Goal: Check status

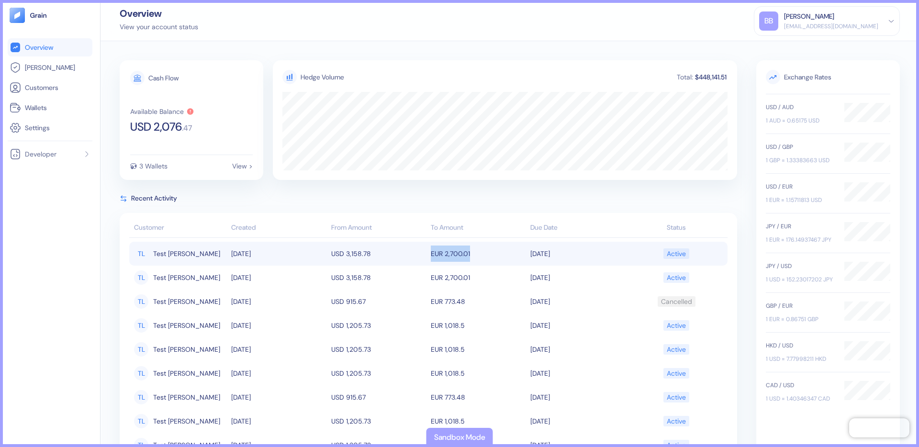
drag, startPoint x: 420, startPoint y: 254, endPoint x: 484, endPoint y: 256, distance: 63.7
click at [484, 256] on tr "TL Test Leo Abreu 10/13/2025 USD 3,158.78 EUR 2,700.01 10/13/2025 Active" at bounding box center [428, 254] width 598 height 24
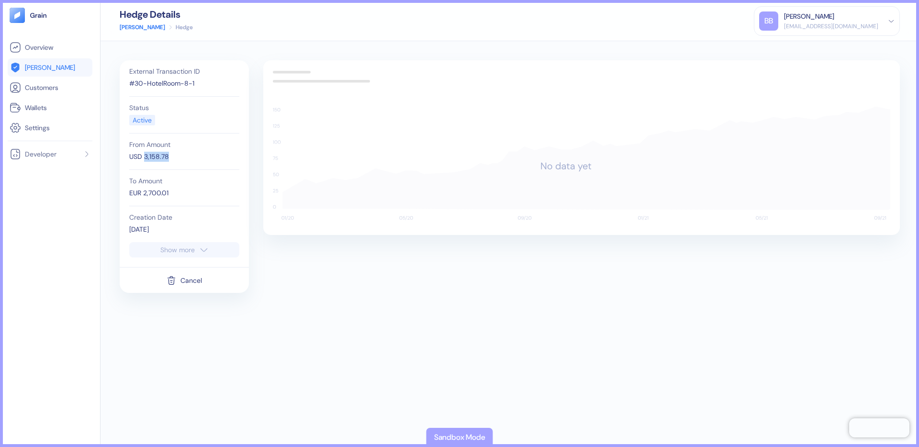
drag, startPoint x: 178, startPoint y: 158, endPoint x: 144, endPoint y: 158, distance: 34.0
click at [144, 158] on div "USD 3,158.78" at bounding box center [184, 157] width 110 height 10
copy div "3,158.78"
drag, startPoint x: 180, startPoint y: 192, endPoint x: 143, endPoint y: 192, distance: 37.3
click at [143, 192] on div "EUR 2,700.01" at bounding box center [184, 193] width 110 height 10
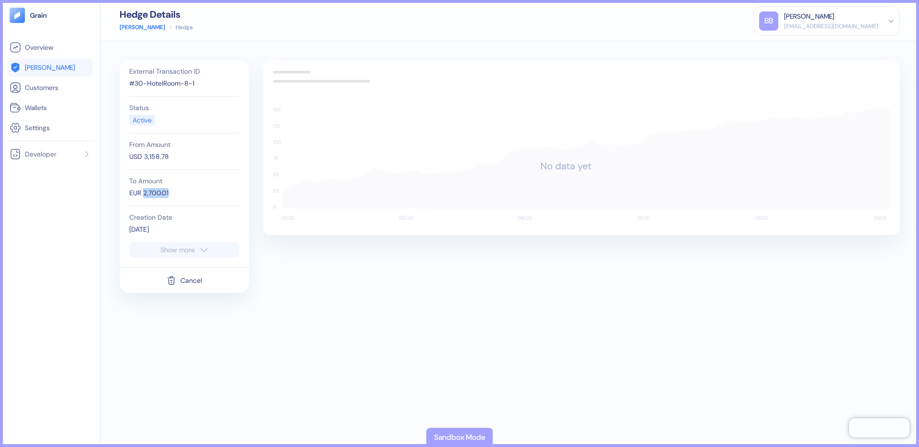
copy div "2,700.01"
click at [41, 68] on span "[PERSON_NAME]" at bounding box center [50, 68] width 50 height 10
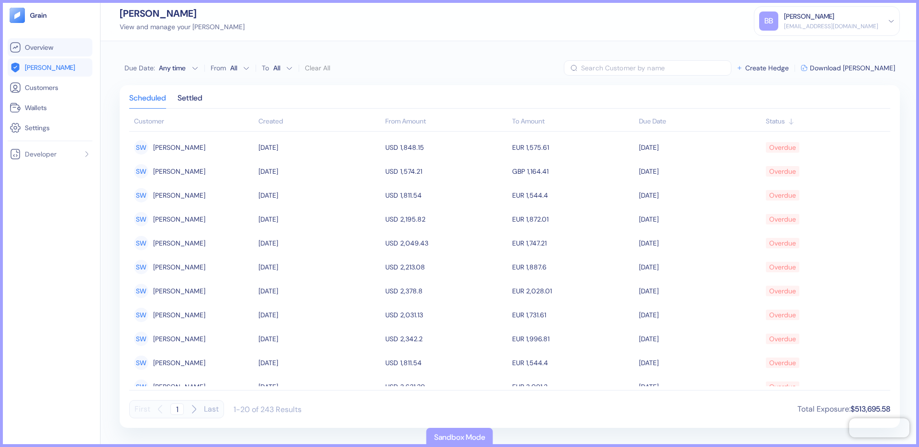
click at [56, 48] on link "Overview" at bounding box center [50, 47] width 81 height 11
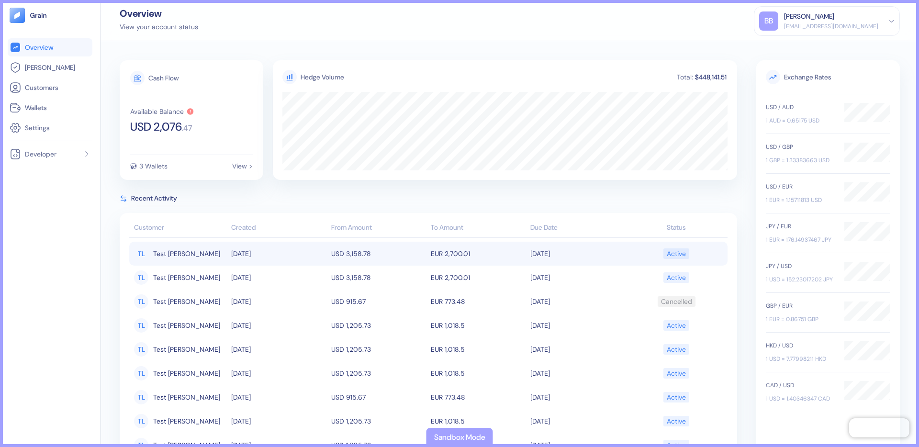
click at [448, 249] on td "EUR 2,700.01" at bounding box center [478, 254] width 100 height 24
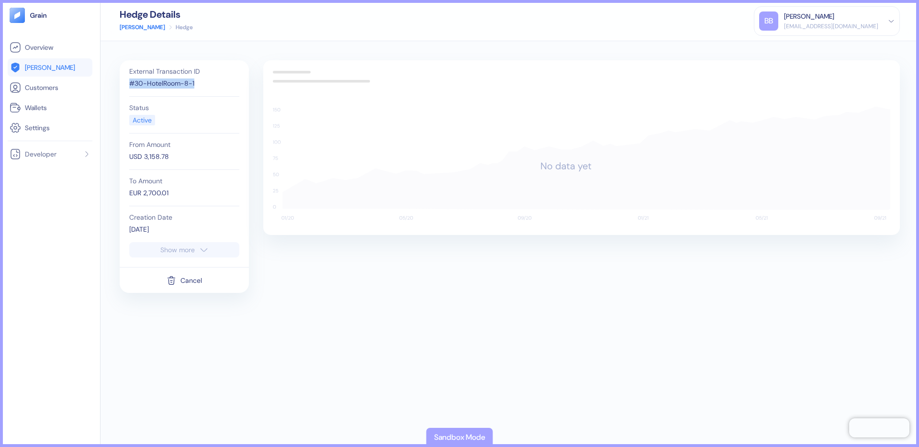
drag, startPoint x: 207, startPoint y: 82, endPoint x: 128, endPoint y: 85, distance: 78.6
click at [128, 86] on div "External Transaction ID #30-HotelRoom-8-1 Status Active From Amount USD 3,158.7…" at bounding box center [184, 151] width 120 height 182
click at [62, 69] on link "[PERSON_NAME]" at bounding box center [50, 67] width 81 height 11
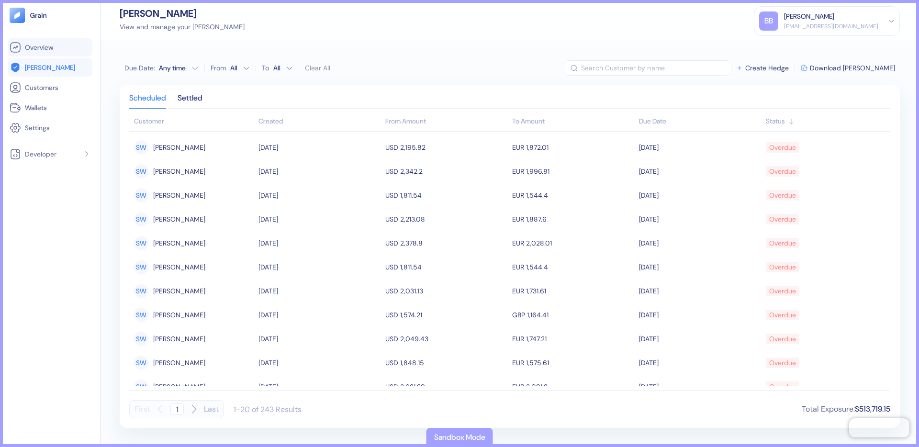
click at [28, 52] on link "Overview" at bounding box center [50, 47] width 81 height 11
